Goal: Task Accomplishment & Management: Use online tool/utility

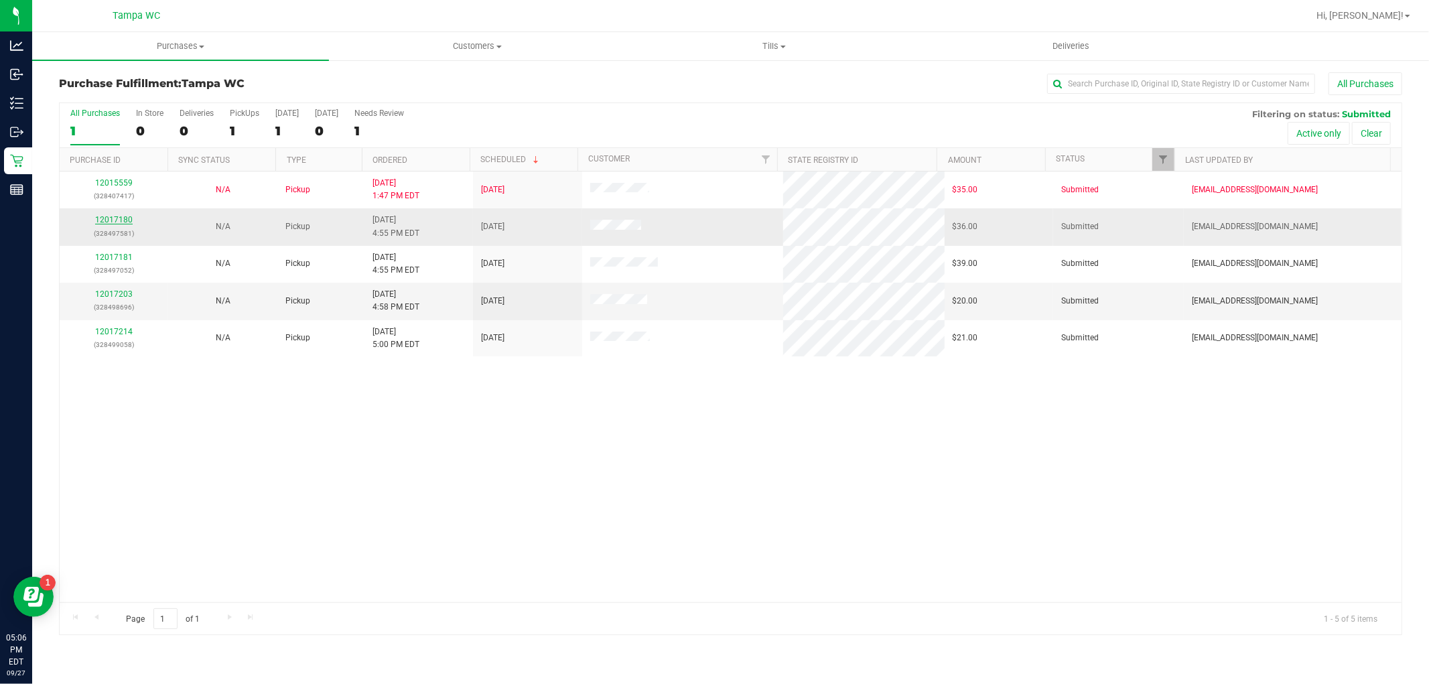
click at [110, 220] on link "12017180" at bounding box center [114, 219] width 38 height 9
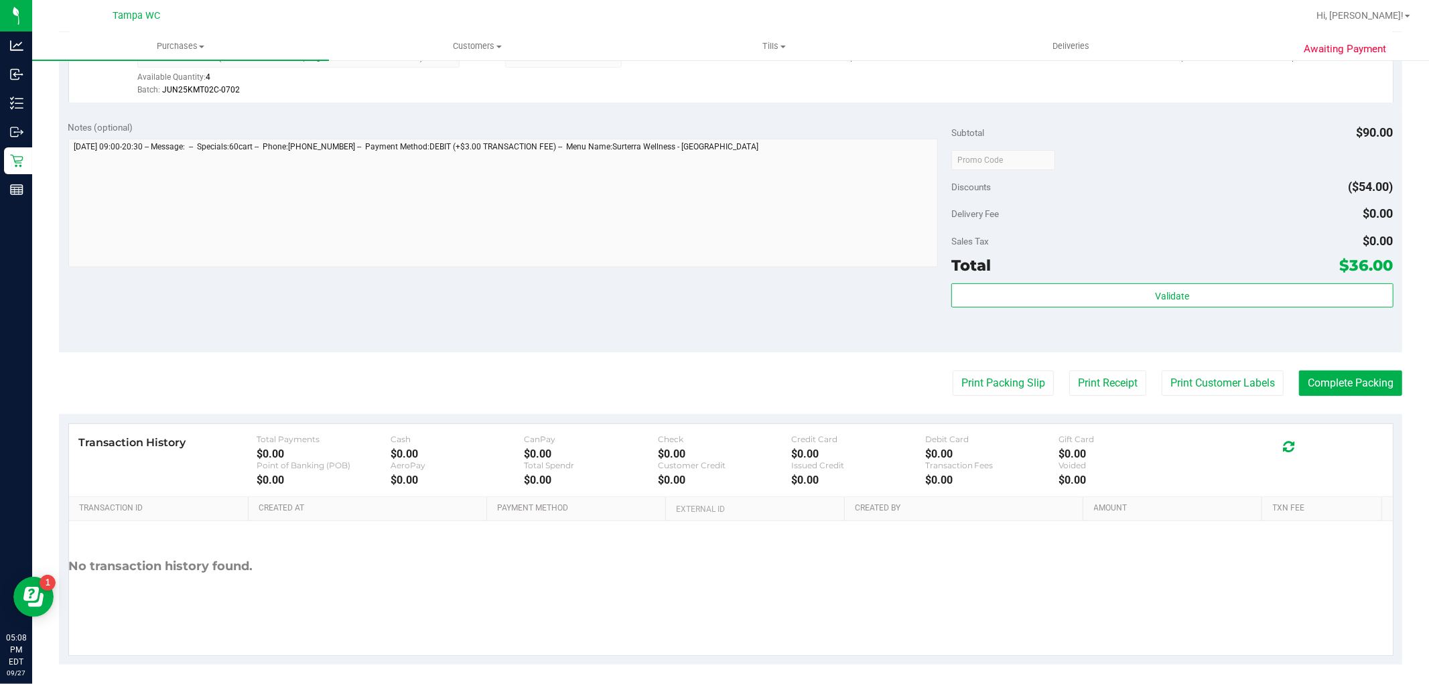
scroll to position [412, 0]
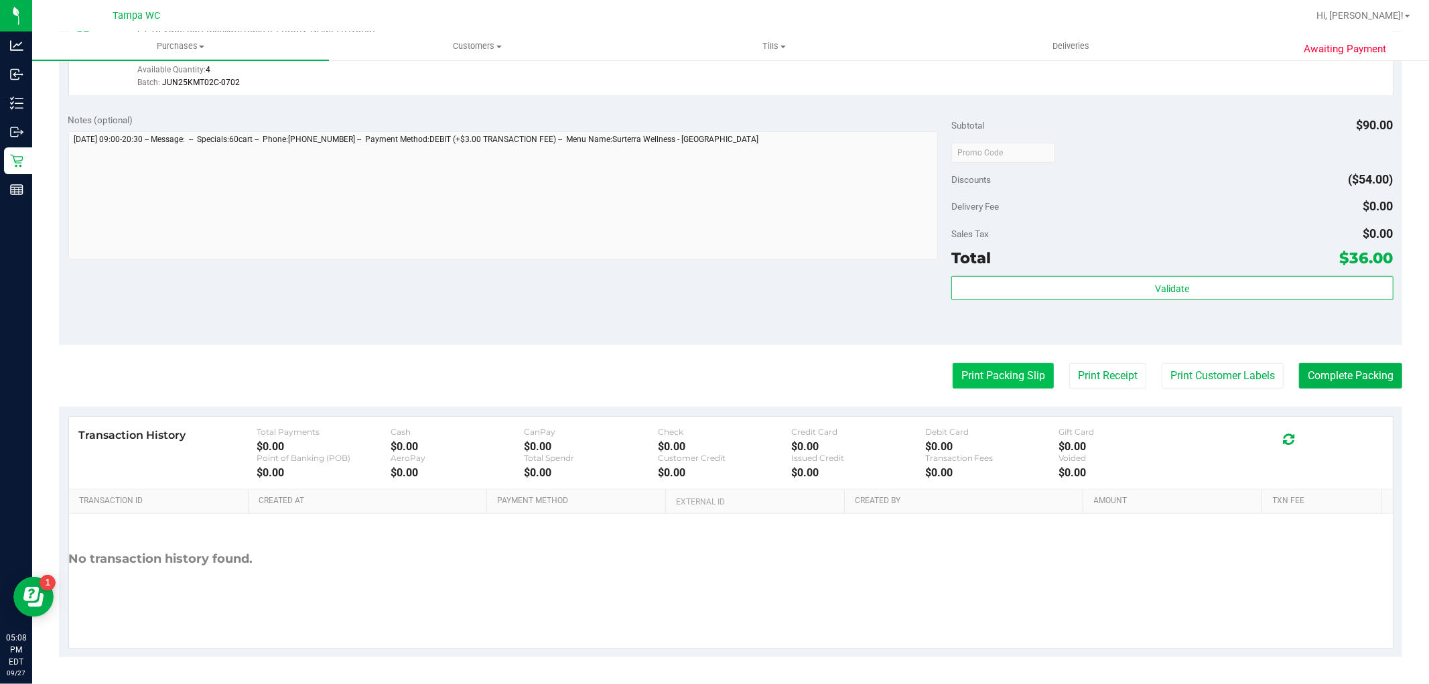
click at [999, 365] on button "Print Packing Slip" at bounding box center [1002, 375] width 101 height 25
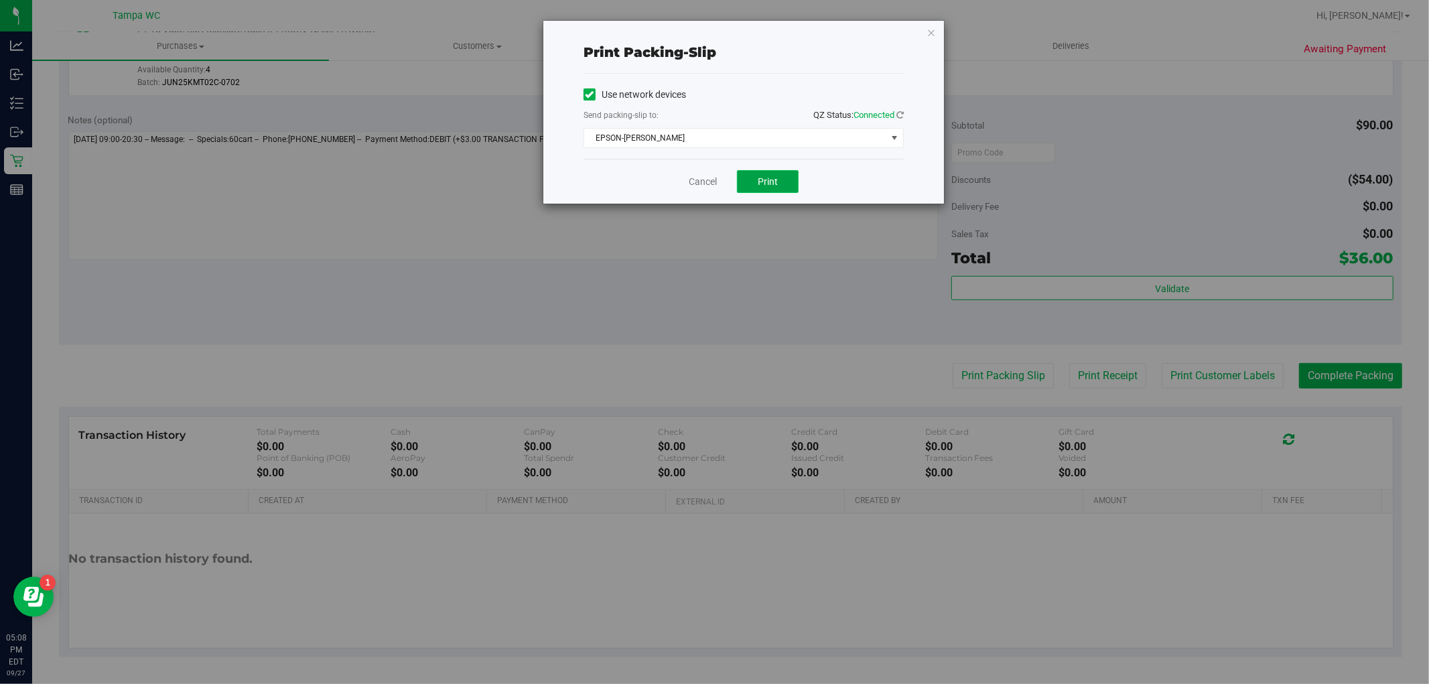
click at [746, 186] on button "Print" at bounding box center [768, 181] width 62 height 23
click at [926, 35] on icon "button" at bounding box center [930, 32] width 9 height 16
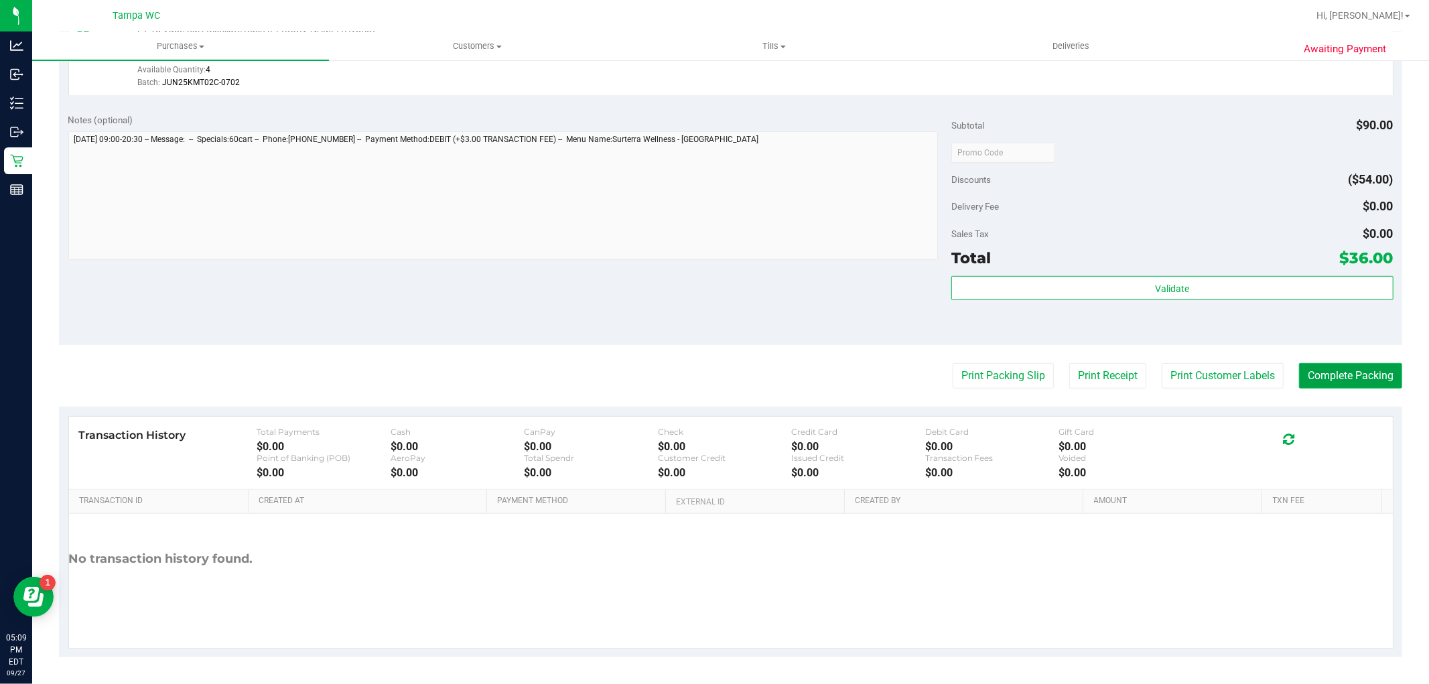
click at [1327, 386] on button "Complete Packing" at bounding box center [1350, 375] width 103 height 25
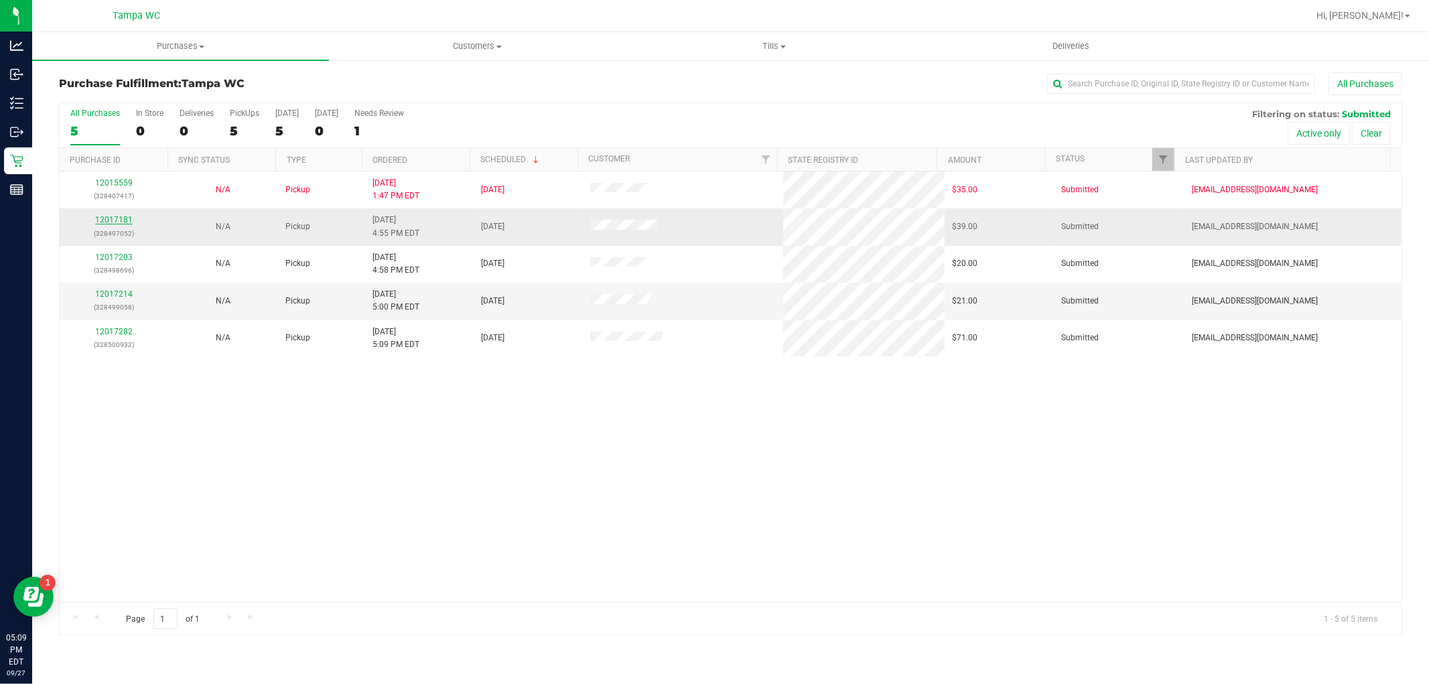
click at [116, 222] on link "12017181" at bounding box center [114, 219] width 38 height 9
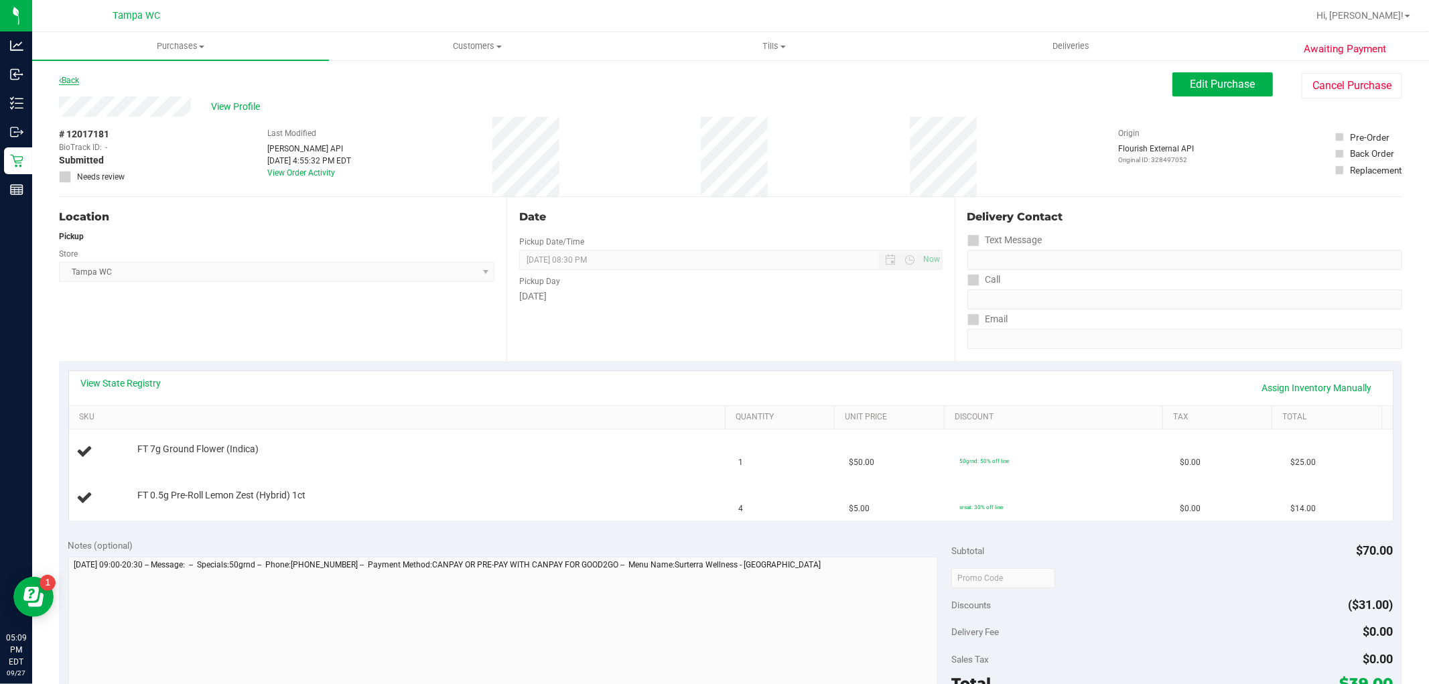
click at [68, 76] on link "Back" at bounding box center [69, 80] width 20 height 9
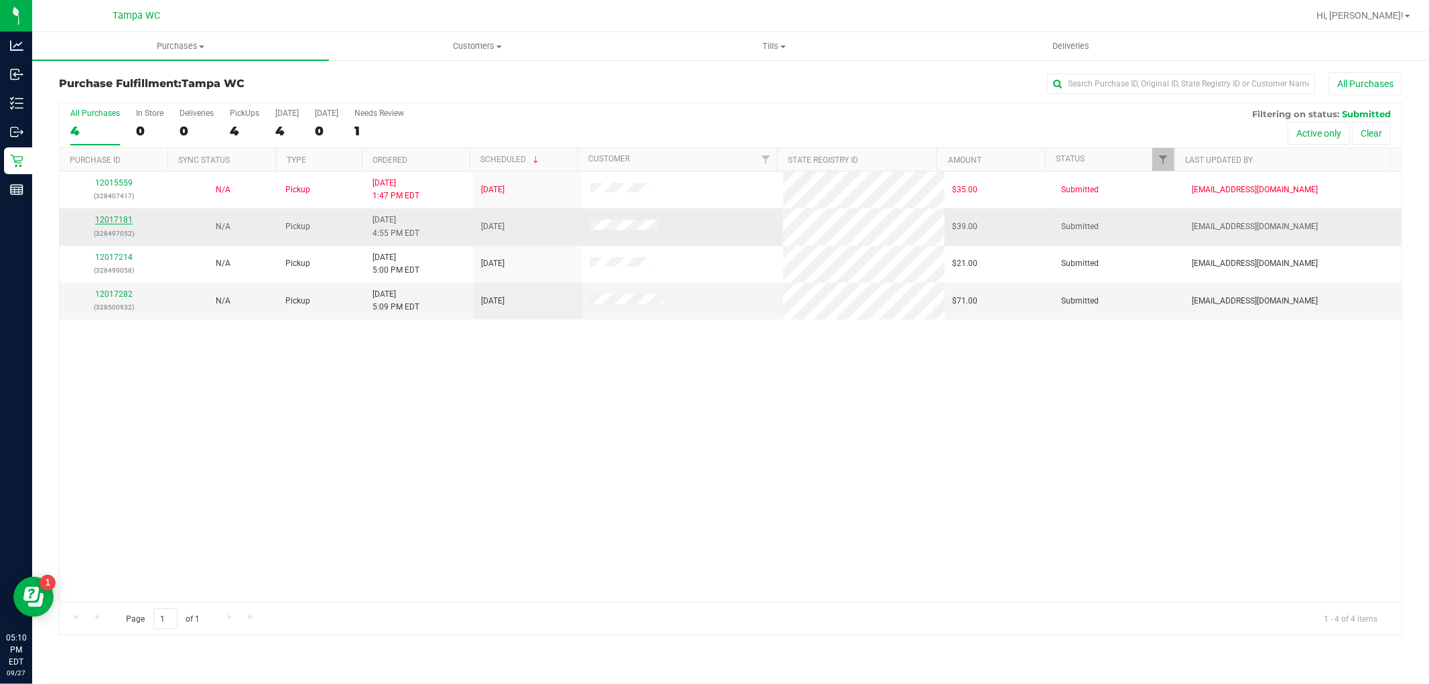
click at [123, 216] on link "12017181" at bounding box center [114, 219] width 38 height 9
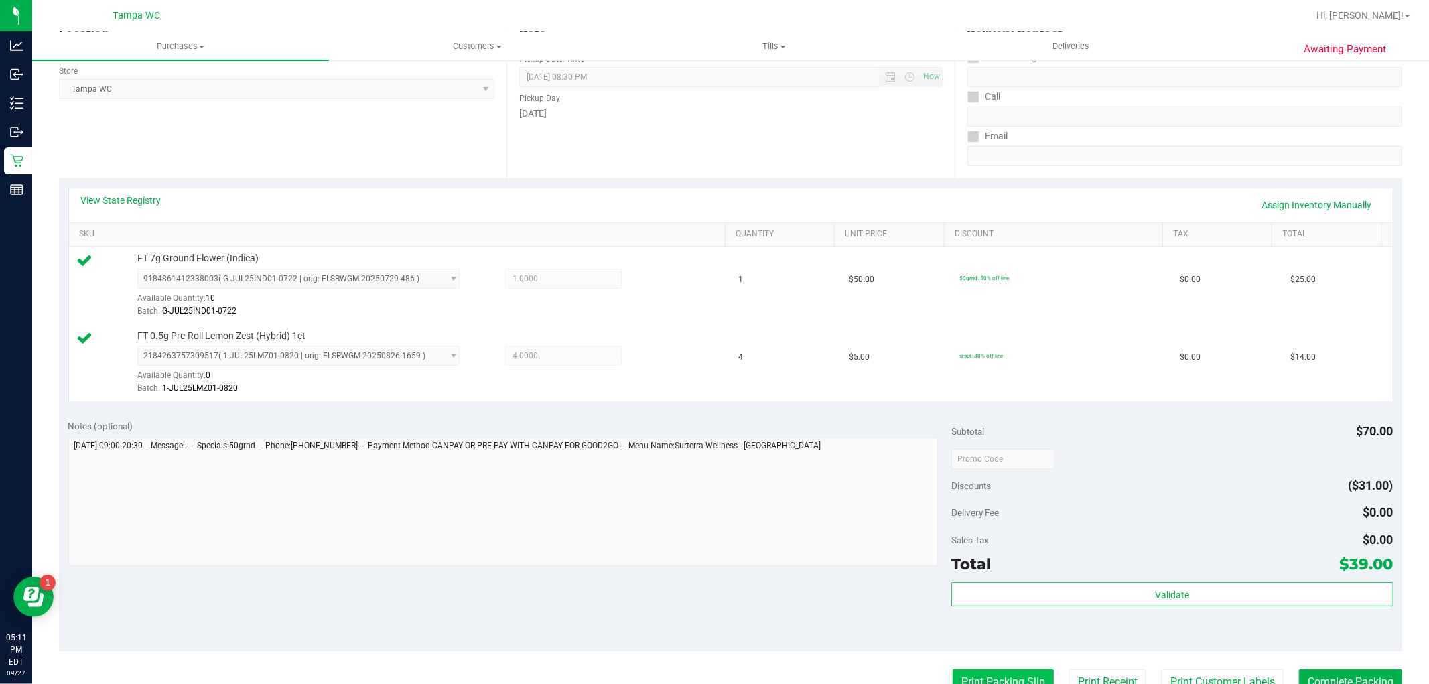
scroll to position [223, 0]
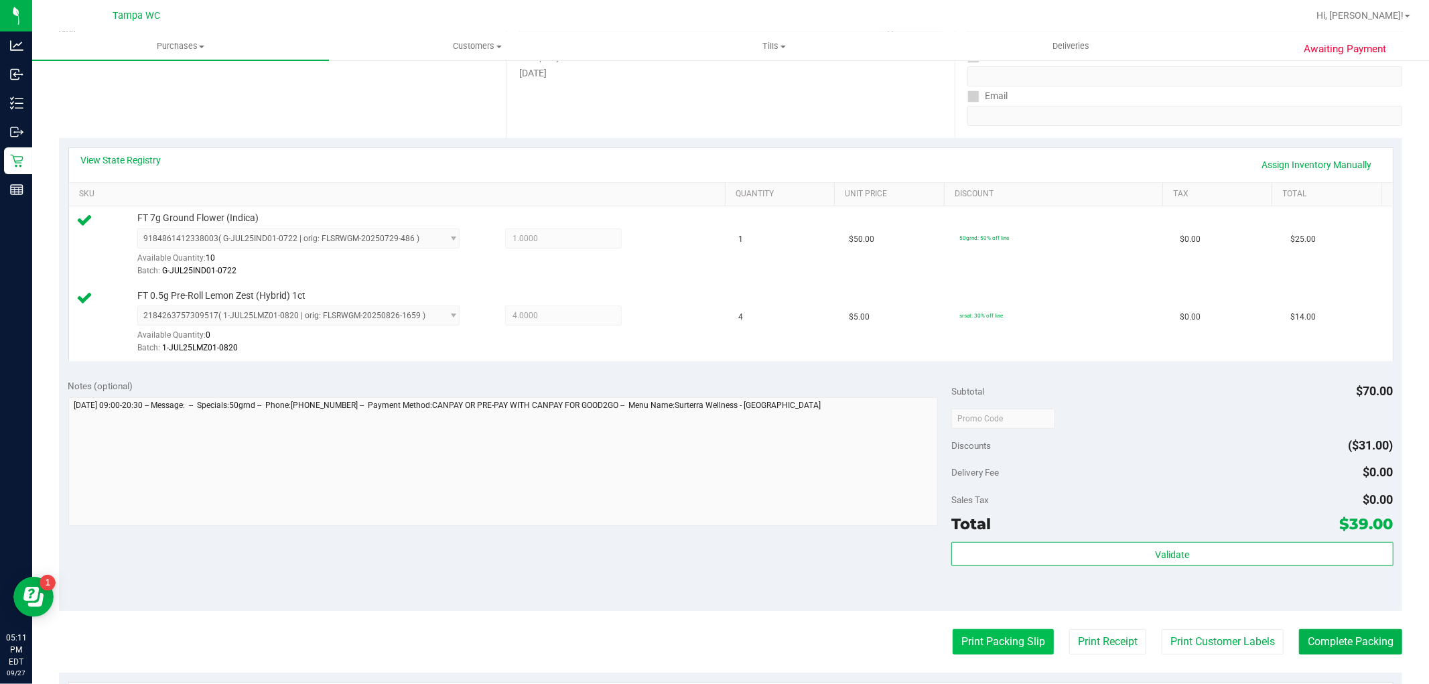
click at [1009, 646] on button "Print Packing Slip" at bounding box center [1002, 641] width 101 height 25
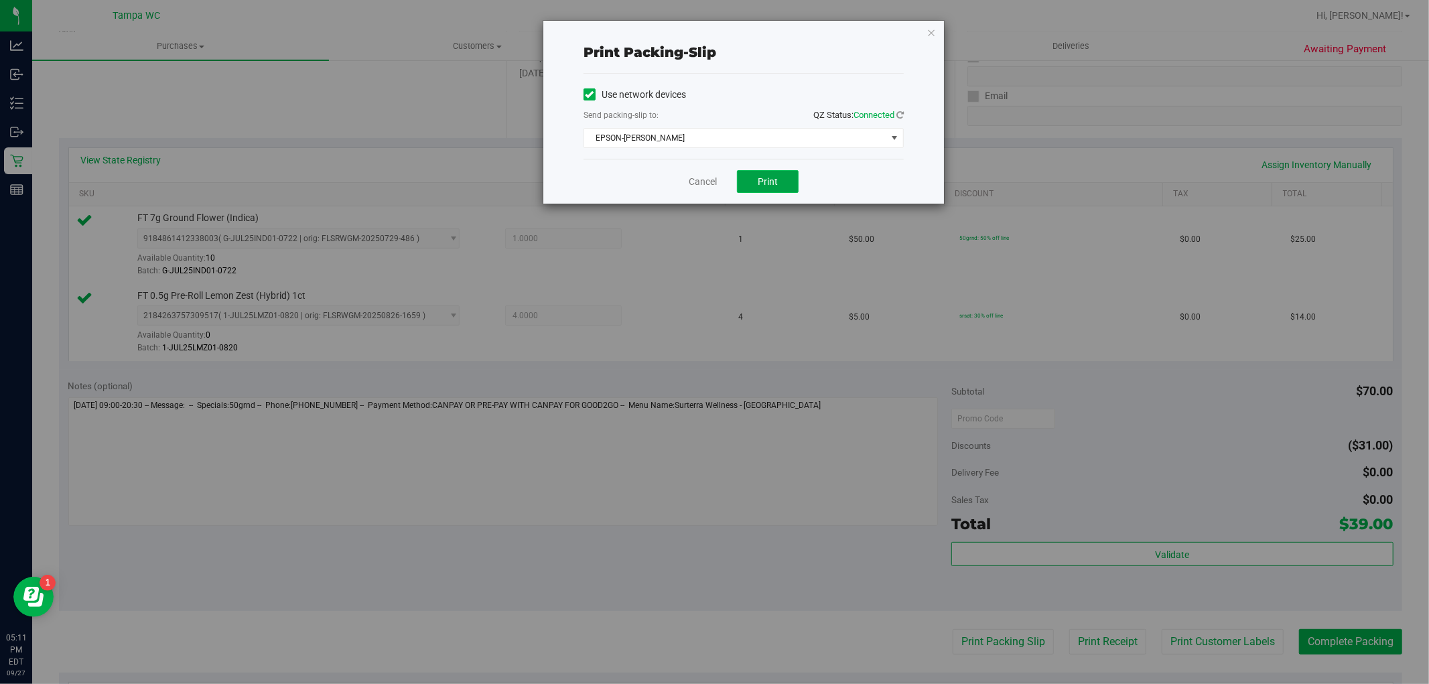
click at [772, 192] on button "Print" at bounding box center [768, 181] width 62 height 23
click at [929, 25] on icon "button" at bounding box center [930, 32] width 9 height 16
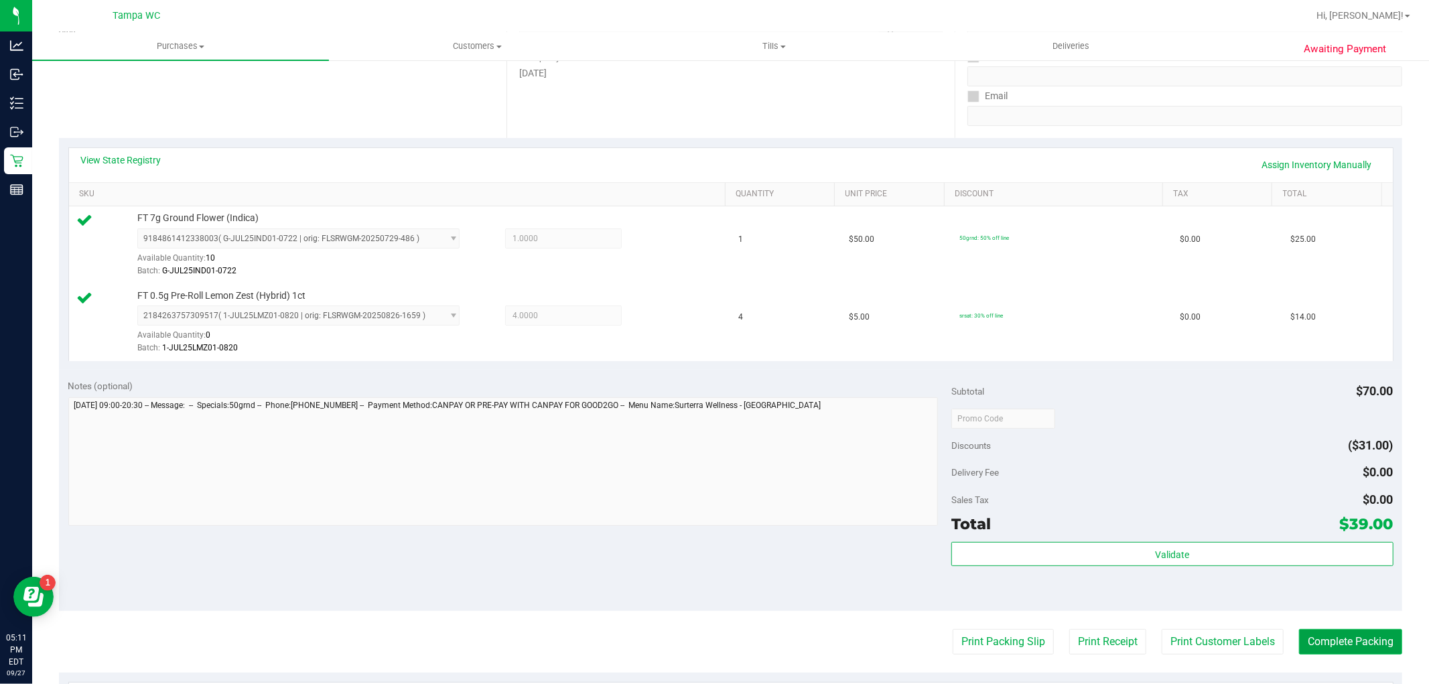
click at [1327, 648] on button "Complete Packing" at bounding box center [1350, 641] width 103 height 25
